Goal: Information Seeking & Learning: Learn about a topic

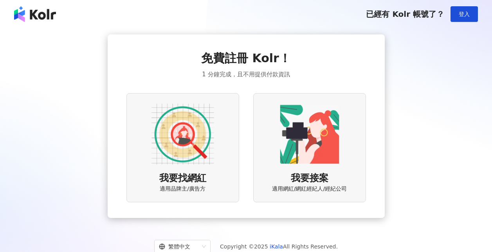
click at [208, 129] on img at bounding box center [182, 134] width 63 height 63
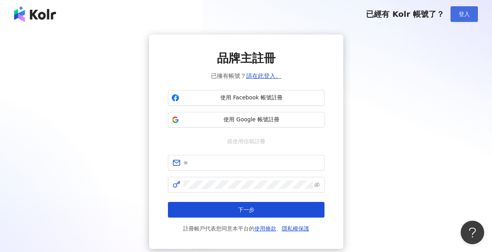
click at [469, 16] on span "登入" at bounding box center [463, 14] width 11 height 6
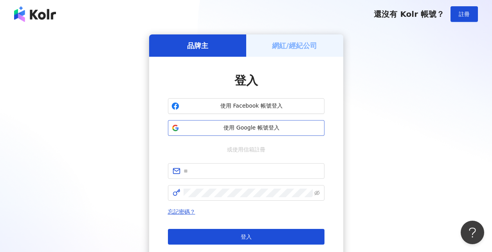
click at [246, 129] on span "使用 Google 帳號登入" at bounding box center [251, 128] width 138 height 8
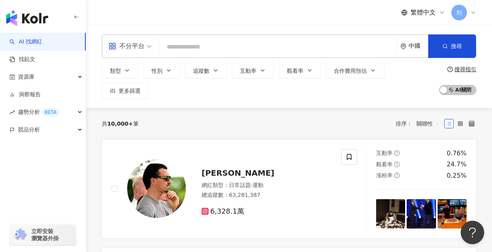
click at [144, 47] on div "不分平台" at bounding box center [126, 46] width 36 height 13
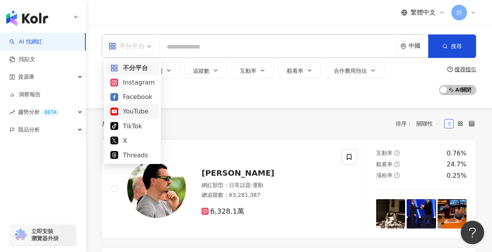
click at [133, 108] on div "YouTube" at bounding box center [132, 111] width 44 height 10
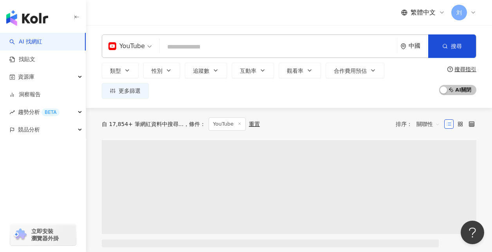
click at [230, 41] on input "search" at bounding box center [278, 47] width 231 height 15
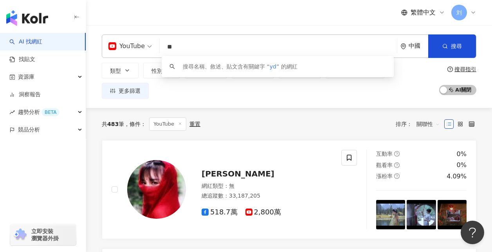
type input "*"
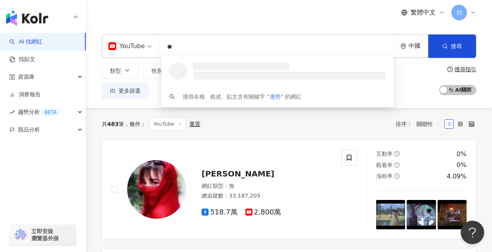
type input "**"
click at [419, 49] on div "中國" at bounding box center [418, 46] width 20 height 7
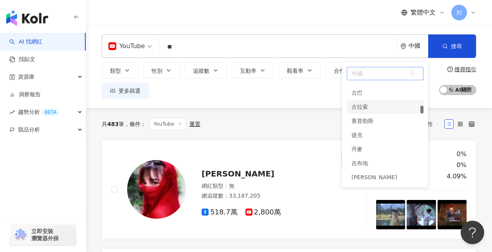
scroll to position [1123, 0]
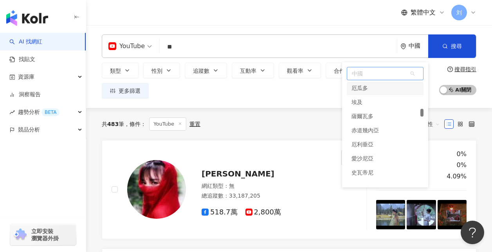
click at [387, 71] on span "中國" at bounding box center [385, 73] width 76 height 13
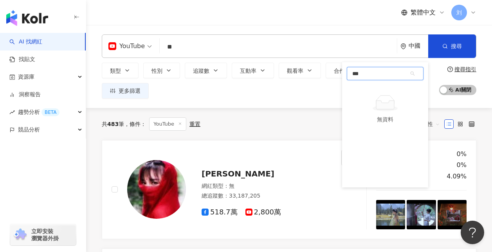
type input "*"
click at [384, 89] on div "台灣" at bounding box center [385, 89] width 77 height 14
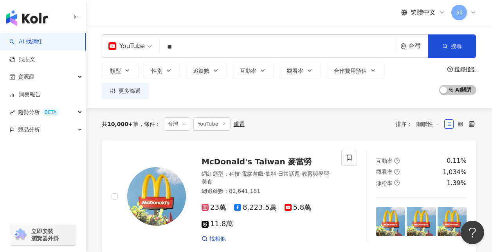
click at [279, 16] on div "繁體中文 刘" at bounding box center [289, 12] width 374 height 25
click at [447, 52] on button "搜尋" at bounding box center [452, 45] width 48 height 23
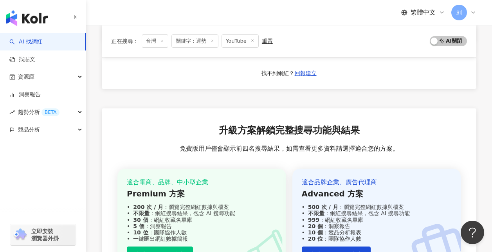
scroll to position [430, 0]
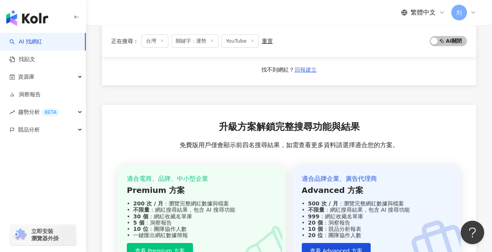
click at [311, 73] on span "回報建立" at bounding box center [306, 70] width 22 height 6
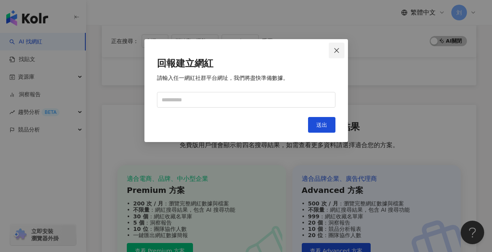
click at [334, 50] on icon "close" at bounding box center [336, 50] width 6 height 6
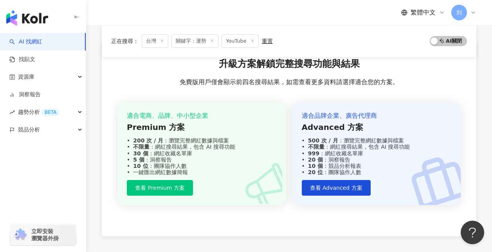
scroll to position [509, 0]
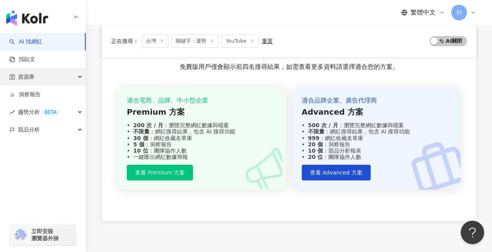
click at [35, 74] on div "資源庫" at bounding box center [43, 77] width 86 height 18
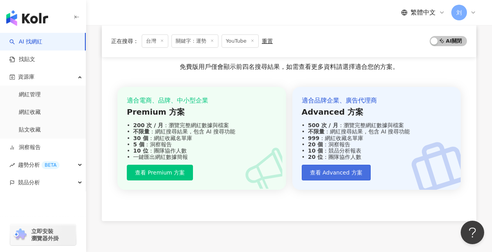
click at [360, 173] on button "查看 Advanced 方案" at bounding box center [336, 173] width 69 height 16
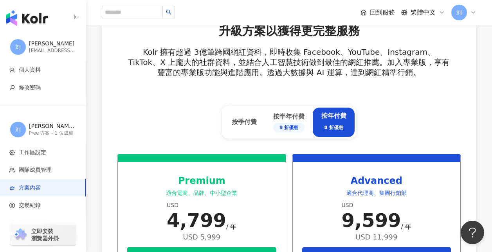
scroll to position [274, 0]
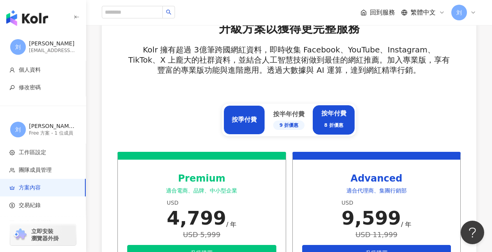
click at [249, 125] on div "按季付費" at bounding box center [243, 119] width 41 height 29
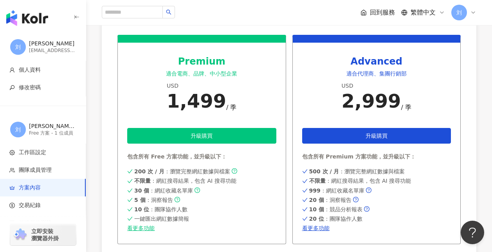
scroll to position [391, 0]
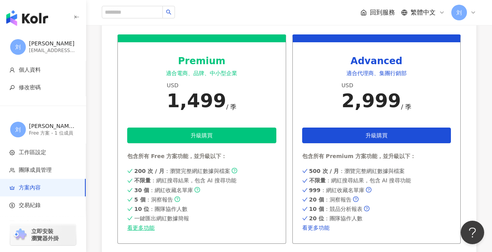
click at [329, 228] on link "看更多功能" at bounding box center [376, 228] width 149 height 6
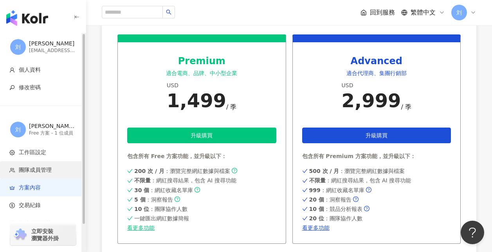
click at [40, 171] on span "團隊成員管理" at bounding box center [35, 170] width 33 height 8
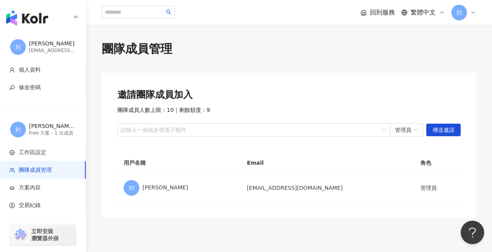
click at [383, 15] on span "回到服務" at bounding box center [382, 12] width 25 height 9
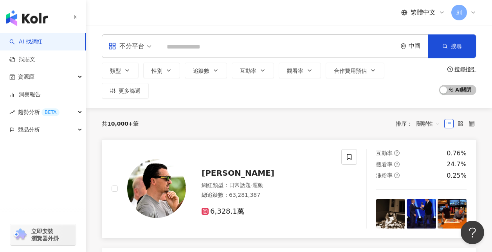
click at [165, 169] on img at bounding box center [156, 188] width 59 height 59
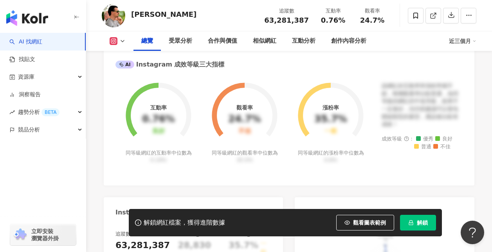
scroll to position [274, 0]
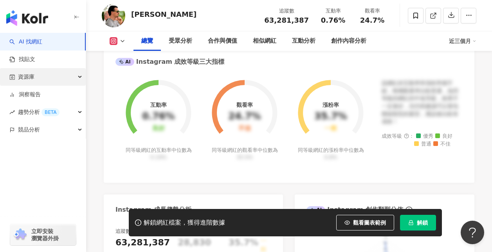
click at [63, 77] on div "資源庫" at bounding box center [43, 77] width 86 height 18
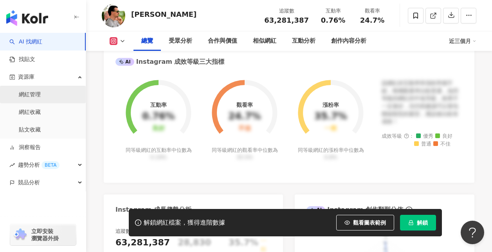
click at [41, 97] on link "網紅管理" at bounding box center [30, 95] width 22 height 8
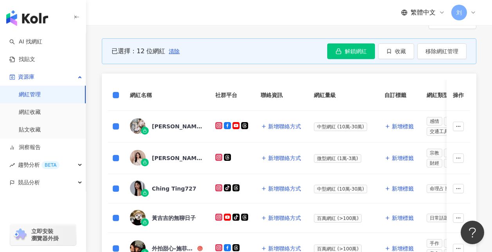
scroll to position [78, 0]
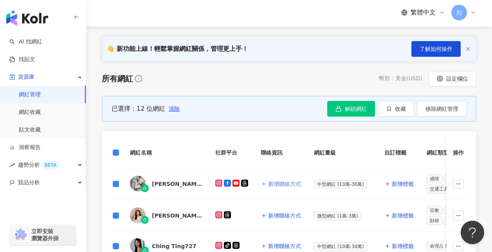
click at [292, 185] on span "新增聯絡方式" at bounding box center [284, 184] width 33 height 6
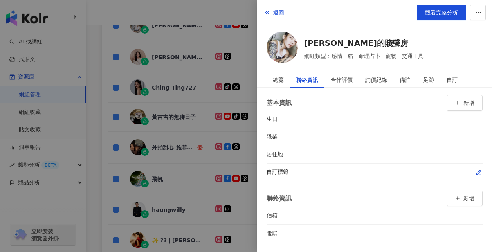
scroll to position [274, 0]
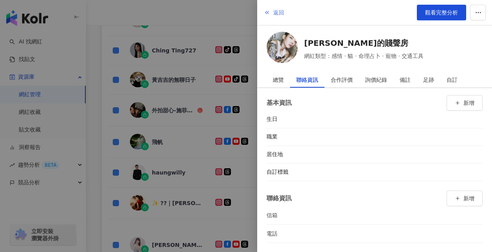
click at [275, 14] on span "返回" at bounding box center [278, 12] width 11 height 6
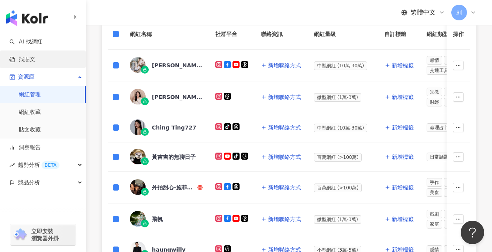
scroll to position [196, 0]
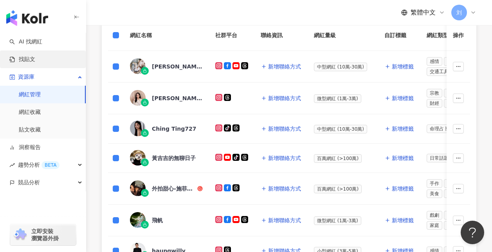
click at [35, 59] on link "找貼文" at bounding box center [22, 60] width 26 height 8
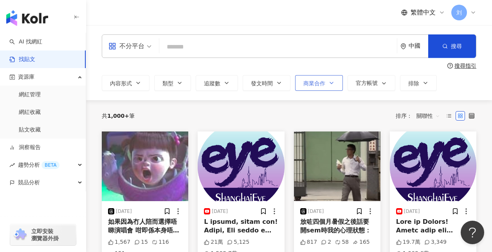
click at [319, 80] on button "商業合作" at bounding box center [319, 83] width 48 height 16
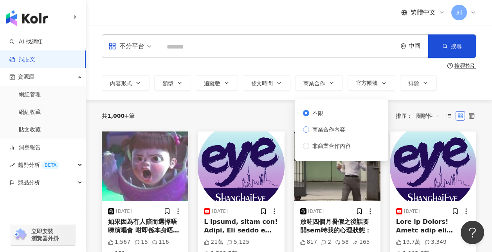
click at [329, 128] on span "商業合作內容" at bounding box center [328, 129] width 39 height 9
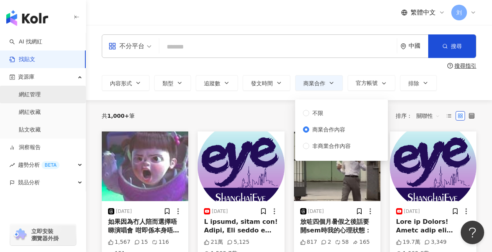
click at [41, 96] on link "網紅管理" at bounding box center [30, 95] width 22 height 8
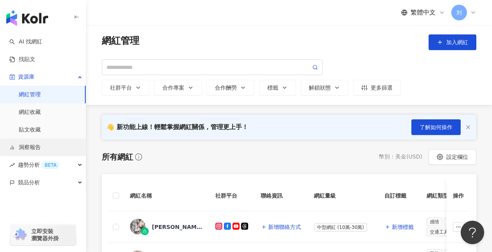
click at [39, 144] on link "洞察報告" at bounding box center [24, 148] width 31 height 8
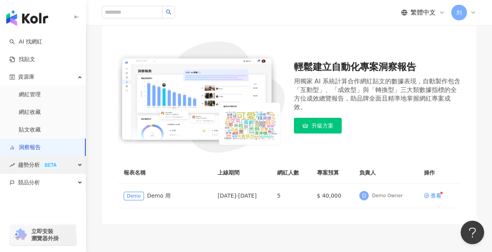
scroll to position [78, 0]
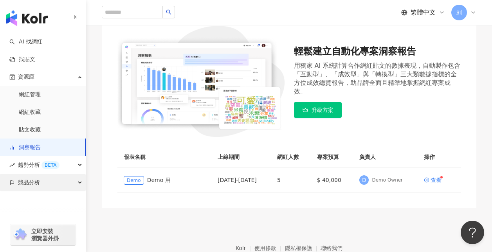
click at [43, 187] on div "競品分析" at bounding box center [43, 183] width 86 height 18
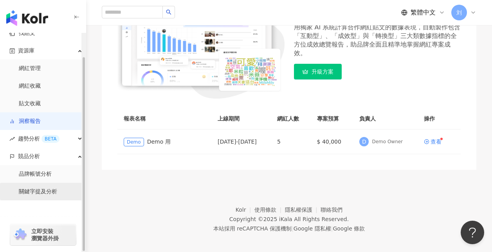
scroll to position [117, 0]
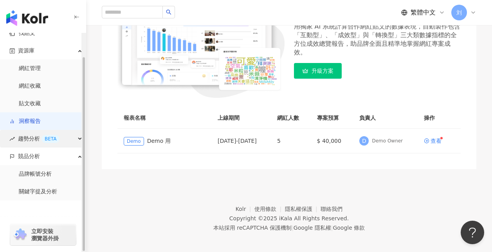
click at [55, 140] on div "BETA" at bounding box center [50, 139] width 18 height 8
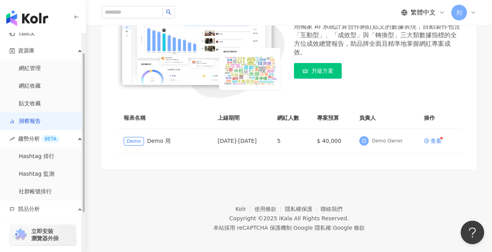
click at [41, 120] on link "洞察報告" at bounding box center [24, 121] width 31 height 8
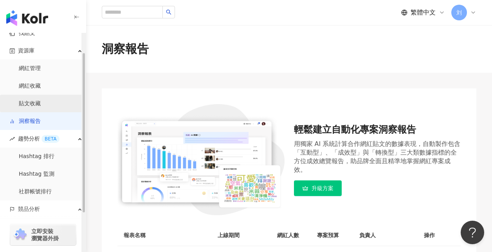
click at [41, 106] on link "貼文收藏" at bounding box center [30, 104] width 22 height 8
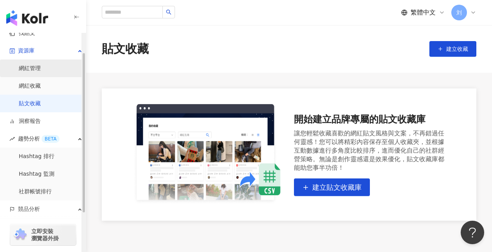
click at [41, 68] on link "網紅管理" at bounding box center [30, 69] width 22 height 8
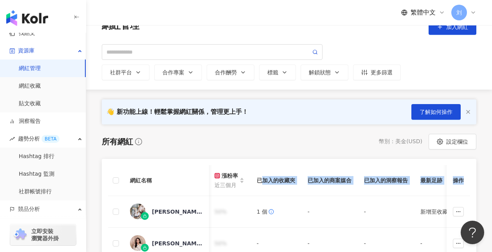
scroll to position [0, 775]
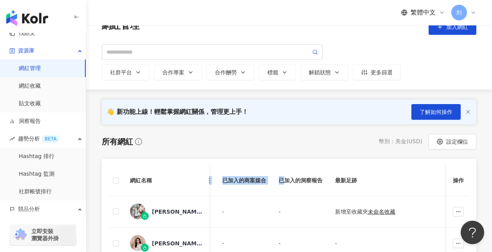
drag, startPoint x: 441, startPoint y: 182, endPoint x: 263, endPoint y: 185, distance: 178.4
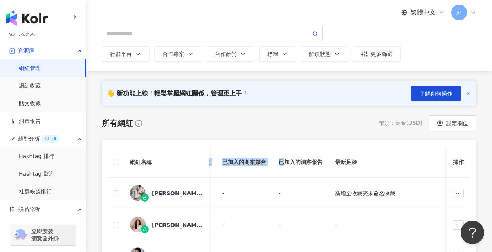
scroll to position [54, 0]
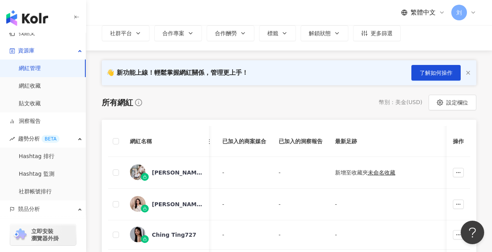
click at [272, 140] on th "已加入的洞察報告" at bounding box center [300, 141] width 56 height 31
drag, startPoint x: 259, startPoint y: 141, endPoint x: 131, endPoint y: 146, distance: 128.8
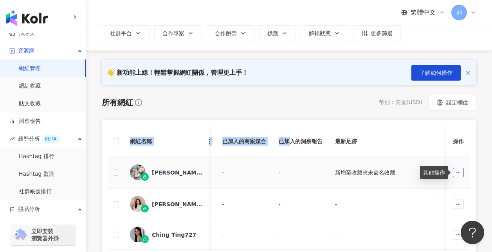
click at [457, 174] on icon "button" at bounding box center [457, 172] width 5 height 5
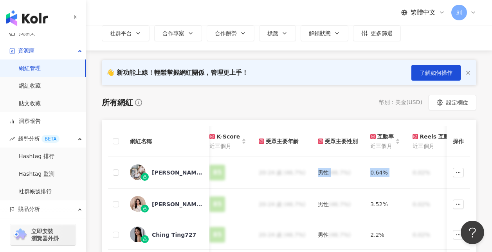
click at [115, 172] on tr "[PERSON_NAME]的賤聲房 新增聯絡方式 中型網紅 (10萬-30萬) 新增標籤 感情 貓 命理占卜 寵物 交通工具 3,[PHONE_NUMBER]…" at bounding box center [316, 173] width 1157 height 32
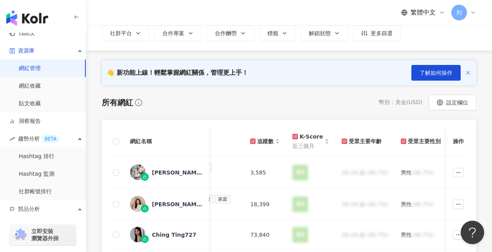
click at [261, 100] on div "所有網紅 幣別 ： 美金 ( USD ) 設定欄位" at bounding box center [289, 103] width 374 height 16
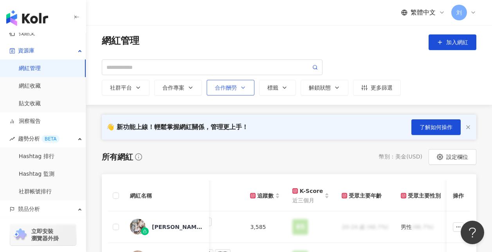
click at [224, 88] on div "合作酬勞" at bounding box center [230, 87] width 31 height 6
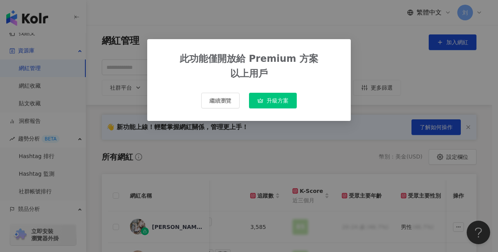
click at [272, 24] on div "此功能僅開放給 Premium 方案 以上用戶 繼續瀏覽 升級方案" at bounding box center [249, 126] width 498 height 252
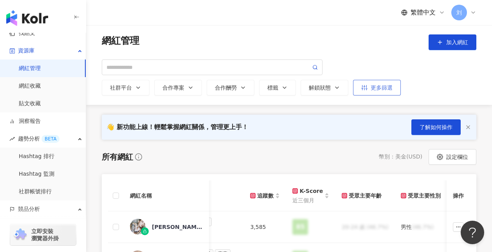
click at [389, 89] on div "更多篩選" at bounding box center [376, 87] width 31 height 6
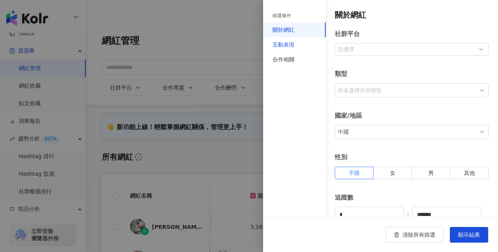
click at [289, 47] on div "互動表現" at bounding box center [283, 44] width 22 height 9
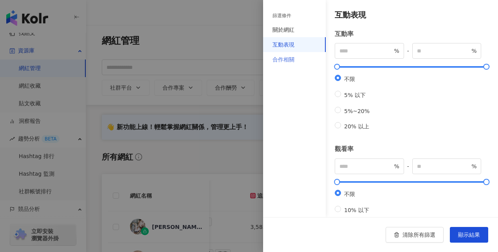
click at [291, 54] on div "合作相關" at bounding box center [294, 59] width 63 height 15
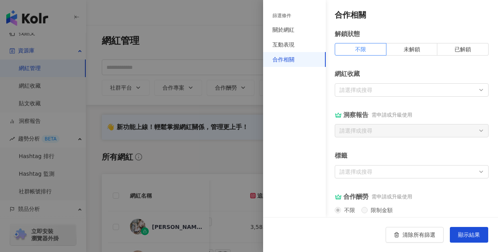
click at [222, 43] on div at bounding box center [249, 126] width 498 height 252
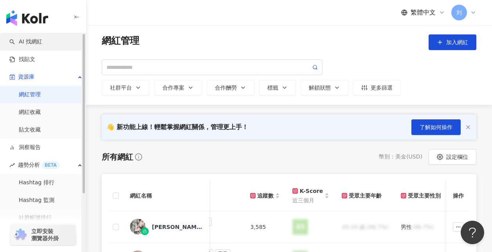
click at [42, 39] on link "AI 找網紅" at bounding box center [25, 42] width 33 height 8
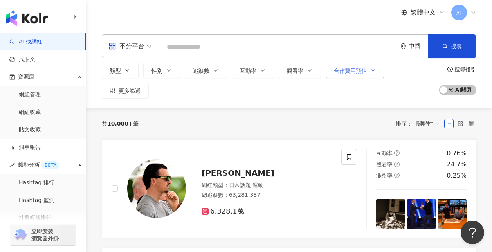
click at [377, 71] on button "合作費用預估" at bounding box center [354, 71] width 59 height 16
click at [402, 73] on div "類型 性別 追蹤數 互動率 觀看率 合作費用預估 更多篩選 選擇合作費用預估 ： 幣別 ： 美金 ( USD ) 不限 限制金額 $ * - $ *****" at bounding box center [268, 81] width 333 height 36
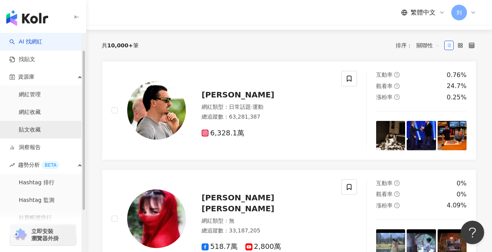
scroll to position [78, 0]
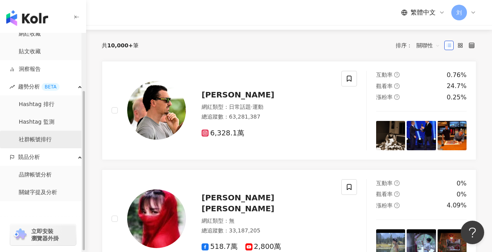
click at [52, 136] on link "社群帳號排行" at bounding box center [35, 140] width 33 height 8
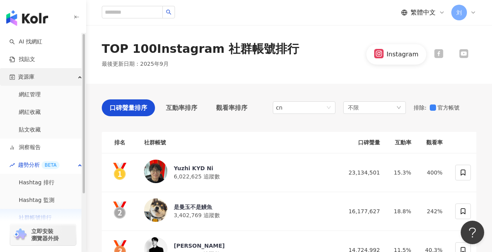
click at [40, 70] on div "資源庫" at bounding box center [43, 77] width 86 height 18
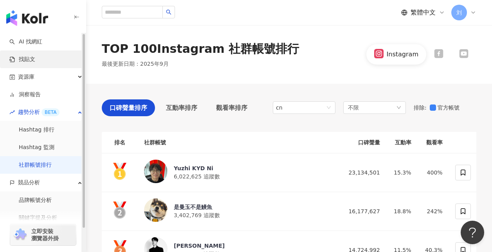
click at [35, 61] on link "找貼文" at bounding box center [22, 60] width 26 height 8
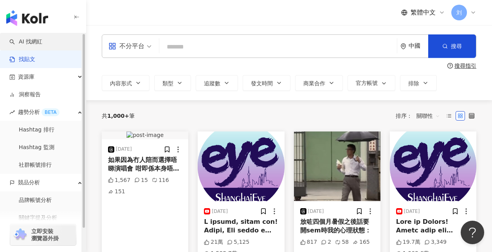
click at [42, 41] on link "AI 找網紅" at bounding box center [25, 42] width 33 height 8
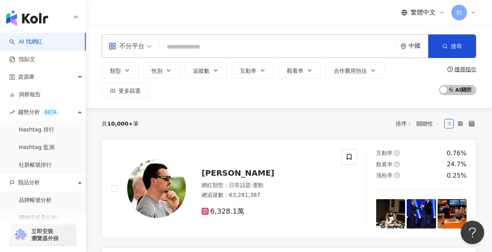
click at [133, 49] on div "不分平台" at bounding box center [126, 46] width 36 height 13
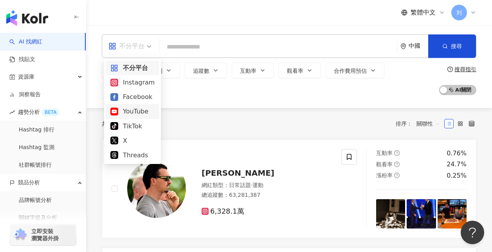
click at [135, 110] on div "YouTube" at bounding box center [132, 111] width 44 height 10
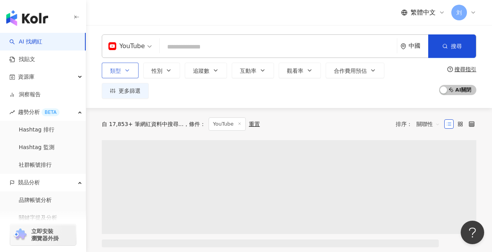
click at [125, 69] on icon "button" at bounding box center [127, 70] width 6 height 6
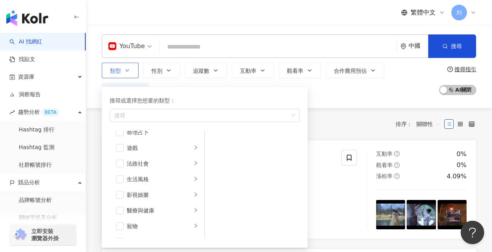
scroll to position [115, 0]
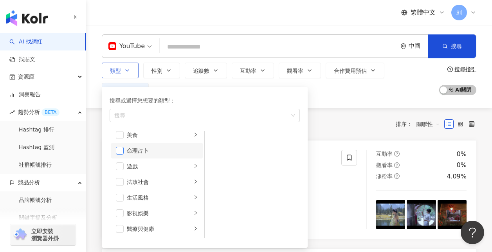
click at [122, 151] on span "button" at bounding box center [120, 151] width 8 height 8
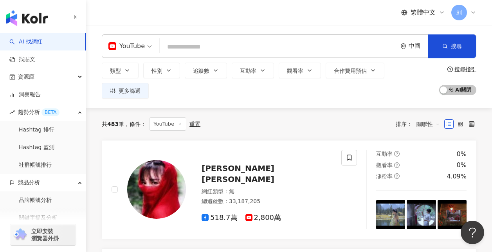
click at [324, 87] on div "類型 搜尋或選擇您想要的類型： 命理占卜 藝術與娛樂 美妝時尚 氣候和環境 日常話題 教育與學習 家庭 財經 美食 命理占卜 遊戲 法政社會 生活風格 影視娛…" at bounding box center [268, 81] width 333 height 36
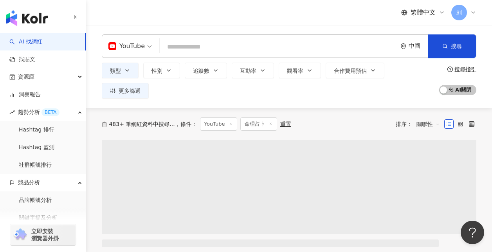
click at [410, 44] on div "中國" at bounding box center [418, 46] width 20 height 7
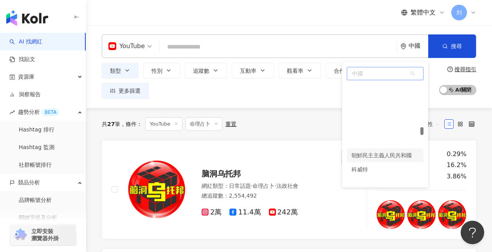
scroll to position [1983, 0]
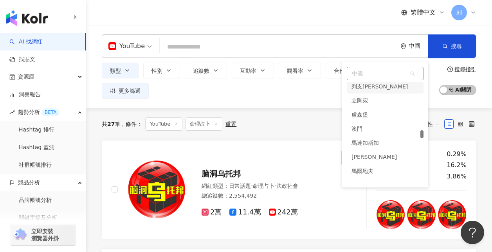
click at [374, 72] on span "中國" at bounding box center [385, 73] width 76 height 13
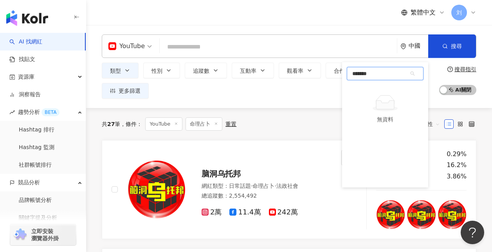
type input "**"
click at [376, 86] on div "香港" at bounding box center [385, 89] width 77 height 14
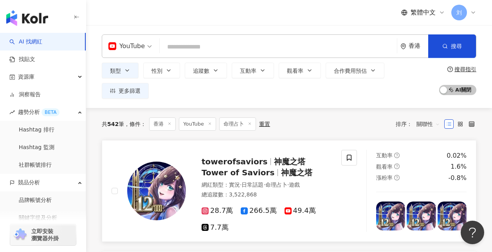
click at [256, 162] on span "towerofsaviors" at bounding box center [237, 161] width 72 height 9
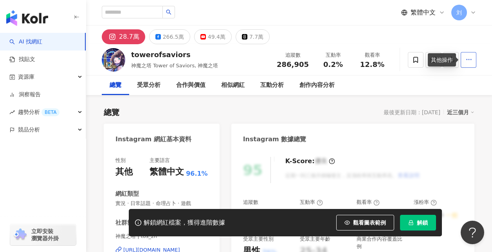
click at [471, 59] on icon "button" at bounding box center [468, 59] width 7 height 7
click at [460, 77] on span "查看合作資訊" at bounding box center [453, 78] width 33 height 9
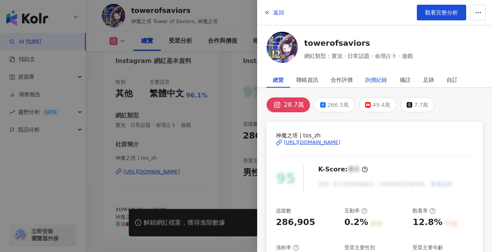
click at [385, 80] on div "詢價紀錄" at bounding box center [376, 80] width 22 height 16
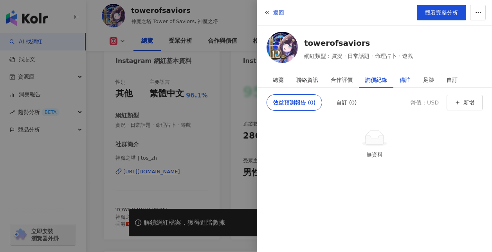
click at [402, 80] on div "備註" at bounding box center [404, 80] width 11 height 16
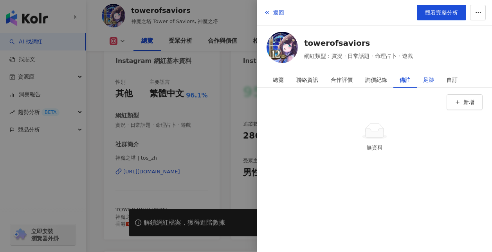
click at [430, 80] on div "足跡" at bounding box center [428, 80] width 11 height 16
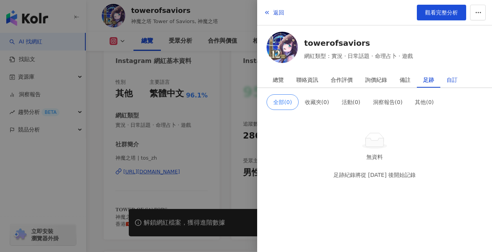
click at [453, 80] on div "自訂" at bounding box center [451, 80] width 11 height 16
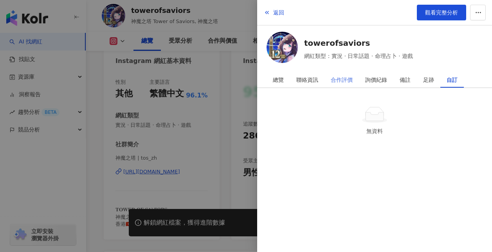
click at [325, 80] on div "合作評價" at bounding box center [341, 80] width 34 height 16
click at [316, 80] on div "聯絡資訊" at bounding box center [307, 80] width 22 height 16
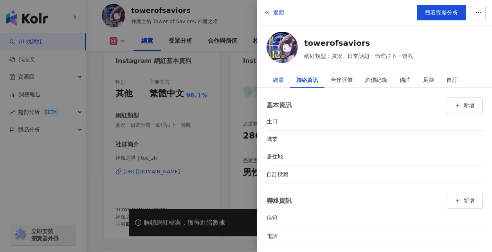
click at [277, 80] on div "總覽" at bounding box center [278, 80] width 11 height 16
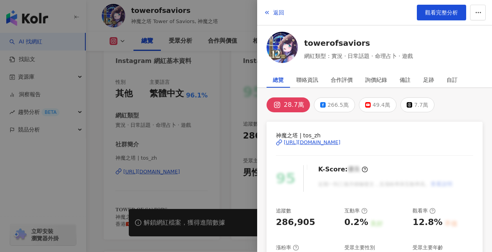
click at [224, 76] on div at bounding box center [246, 126] width 492 height 252
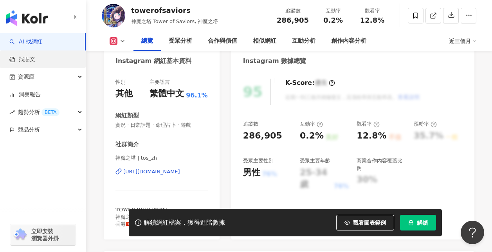
click at [35, 56] on link "找貼文" at bounding box center [22, 60] width 26 height 8
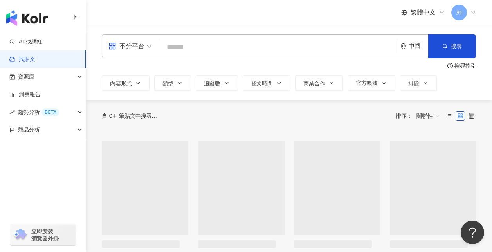
click at [43, 77] on div "資源庫" at bounding box center [43, 77] width 86 height 18
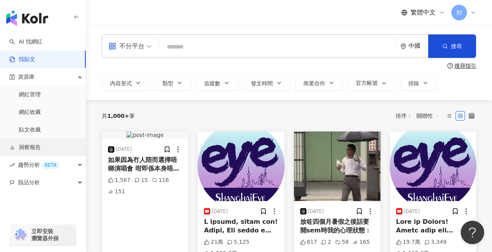
click at [41, 144] on link "洞察報告" at bounding box center [24, 148] width 31 height 8
